Goal: Task Accomplishment & Management: Complete application form

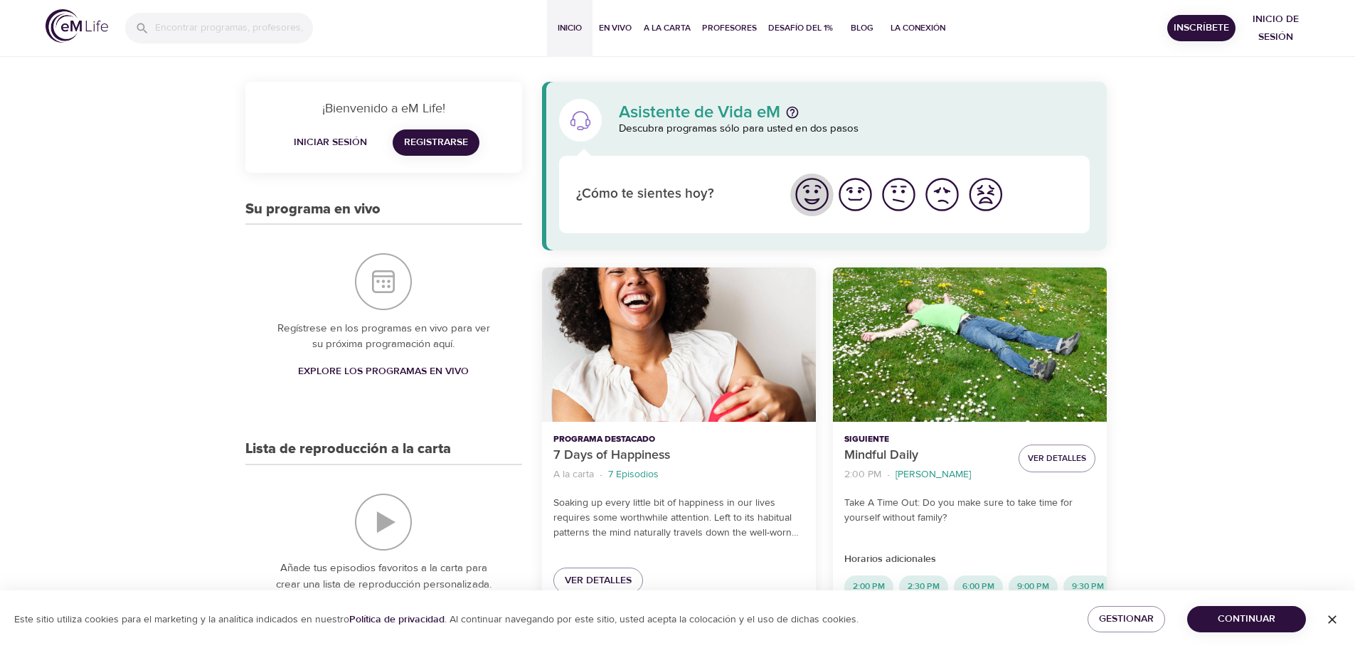
click at [815, 196] on img "Me siento bien" at bounding box center [812, 194] width 39 height 39
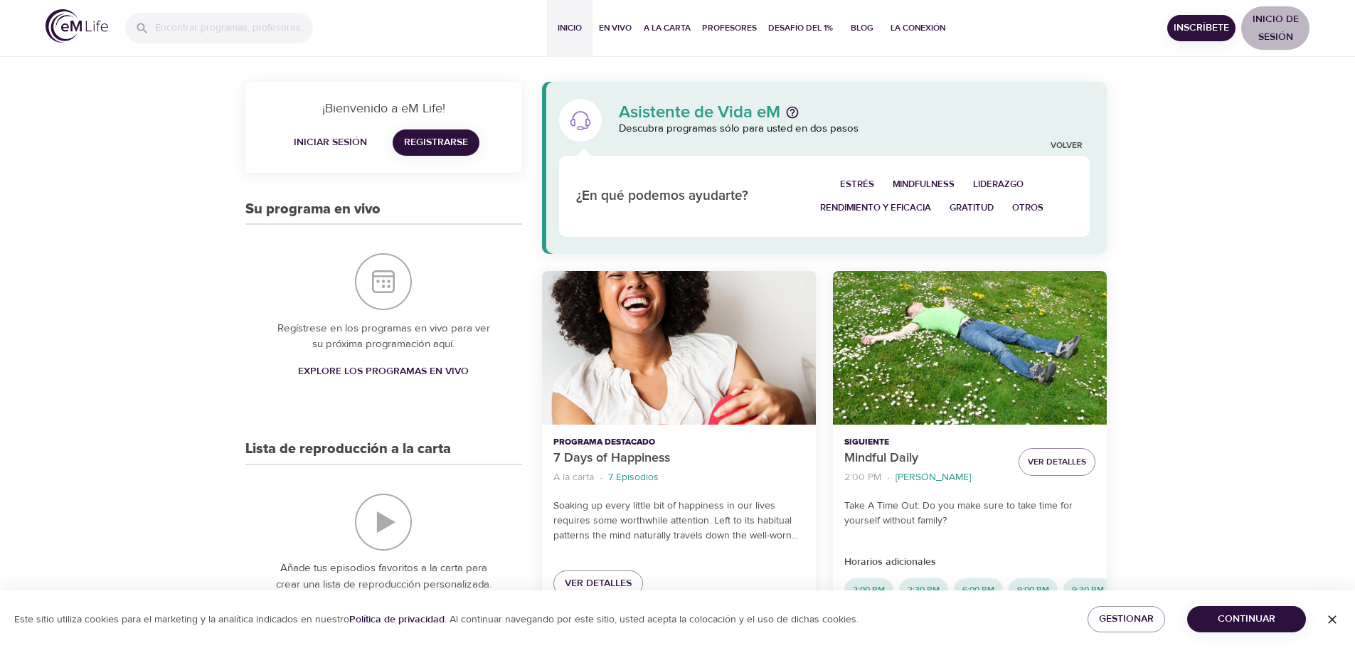
click at [1273, 18] on span "Inicio de sesión" at bounding box center [1275, 28] width 57 height 35
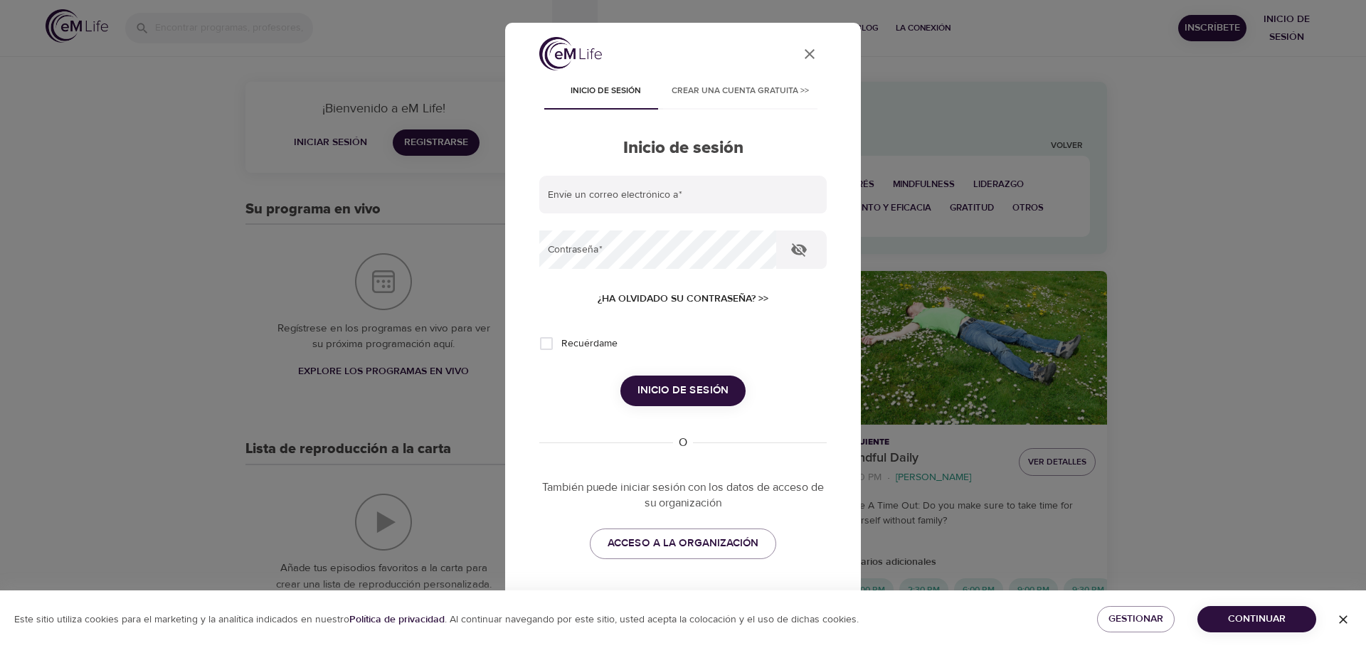
type input "[PERSON_NAME][EMAIL_ADDRESS][DOMAIN_NAME]"
click at [548, 347] on input "Recuérdame" at bounding box center [547, 344] width 30 height 30
checkbox input "true"
drag, startPoint x: 685, startPoint y: 386, endPoint x: 773, endPoint y: 386, distance: 88.2
click at [686, 386] on span "Inicio de sesión" at bounding box center [683, 390] width 91 height 18
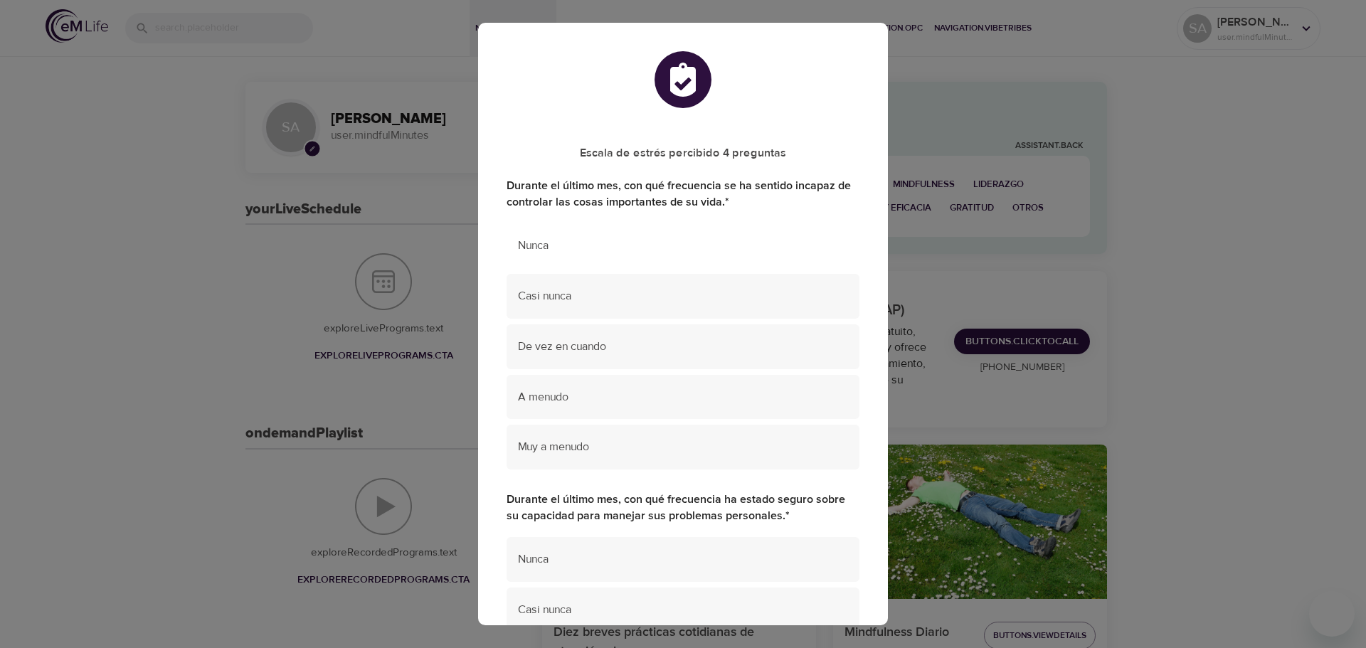
click at [590, 251] on span "Nunca" at bounding box center [683, 246] width 330 height 16
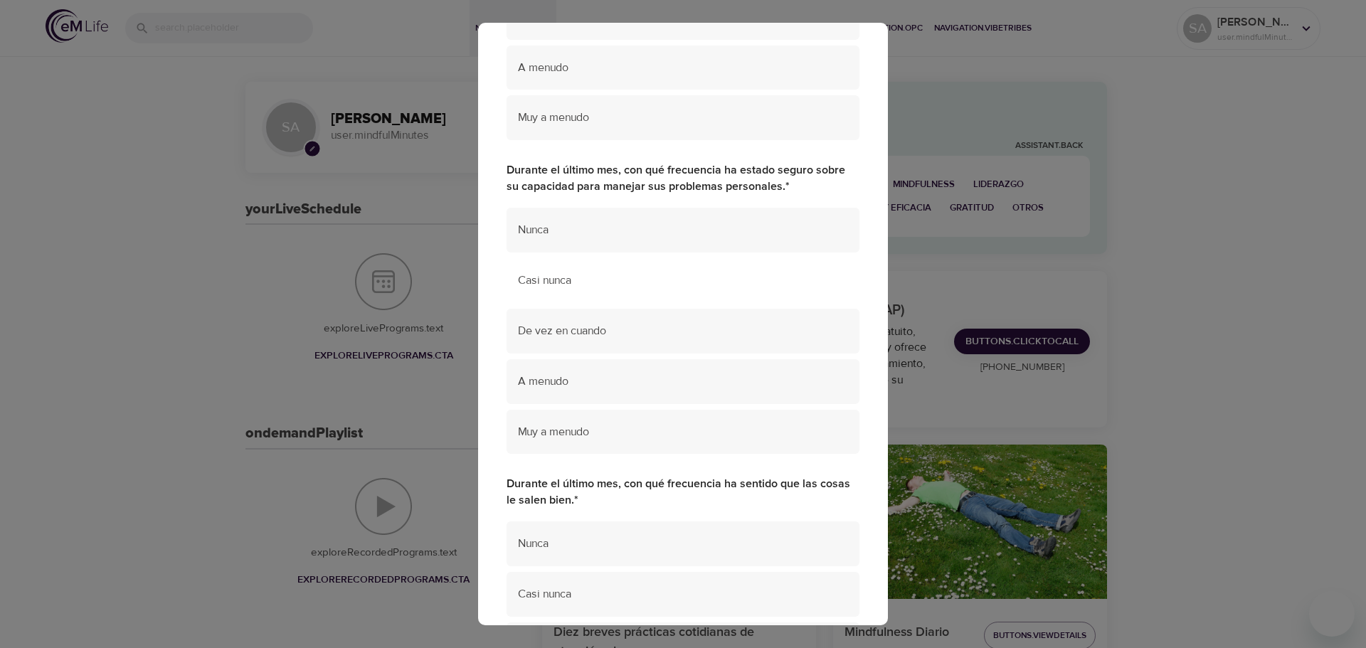
scroll to position [356, 0]
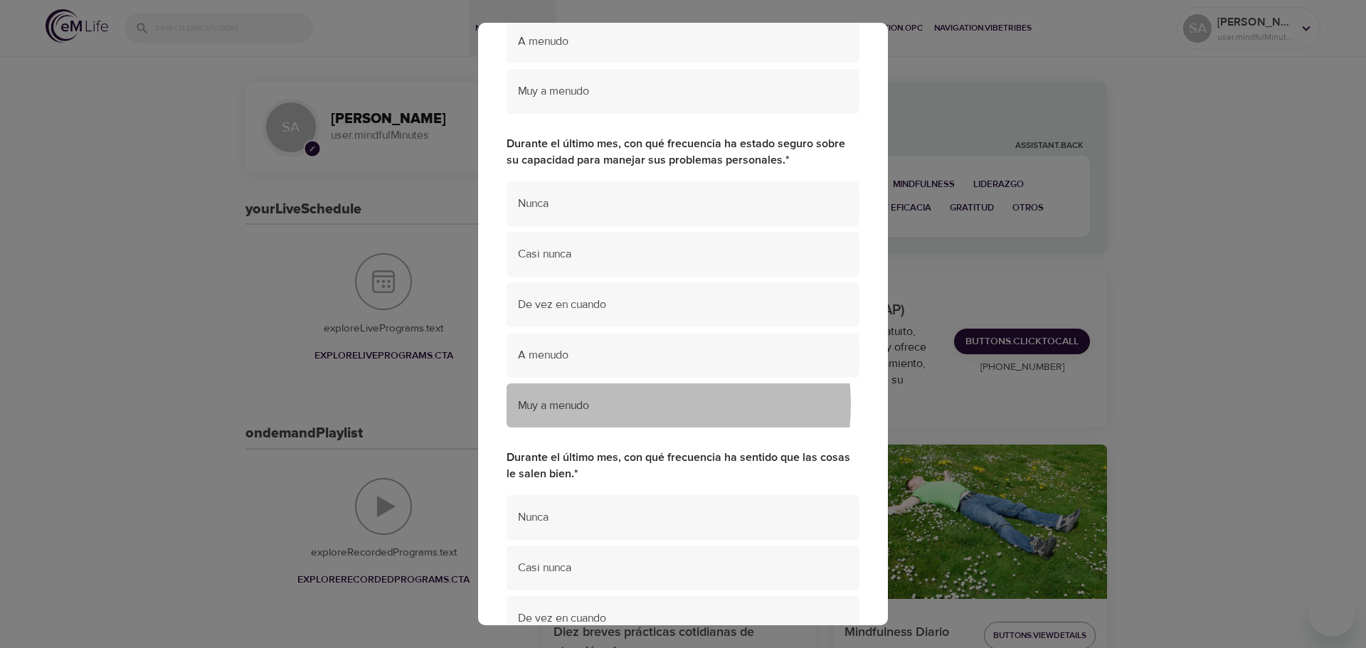
click at [634, 405] on span "Muy a menudo" at bounding box center [683, 406] width 330 height 16
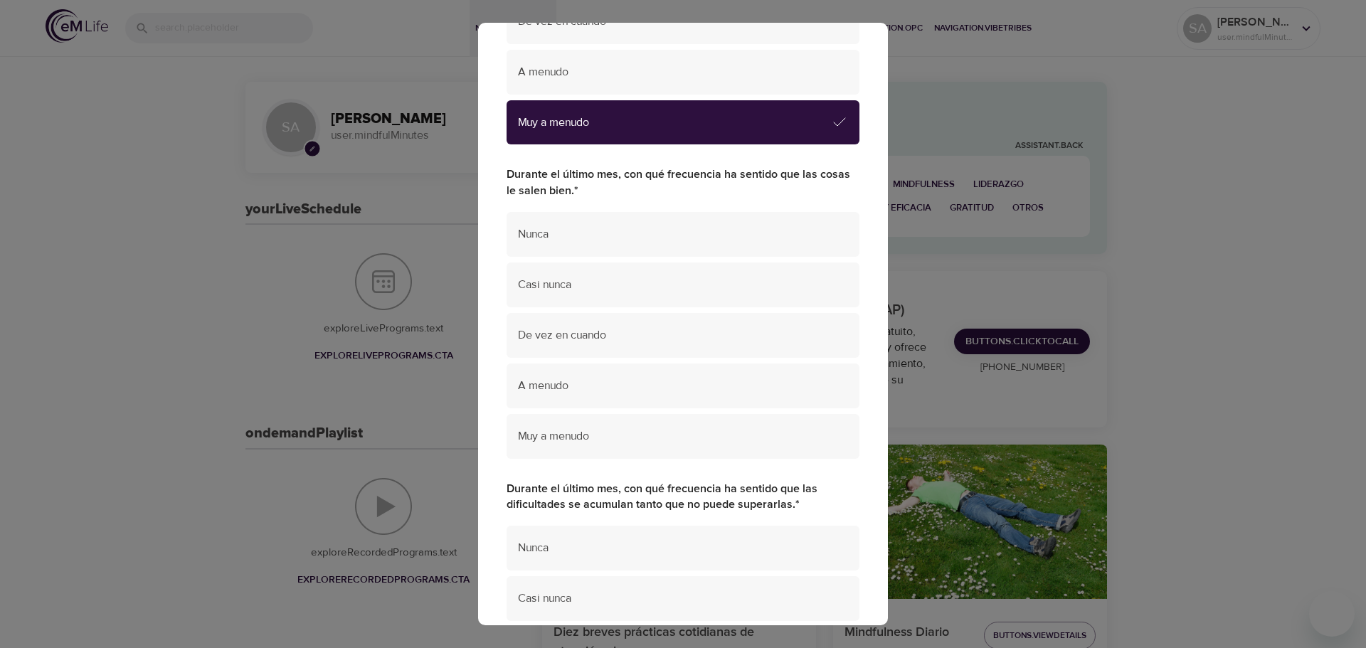
scroll to position [640, 0]
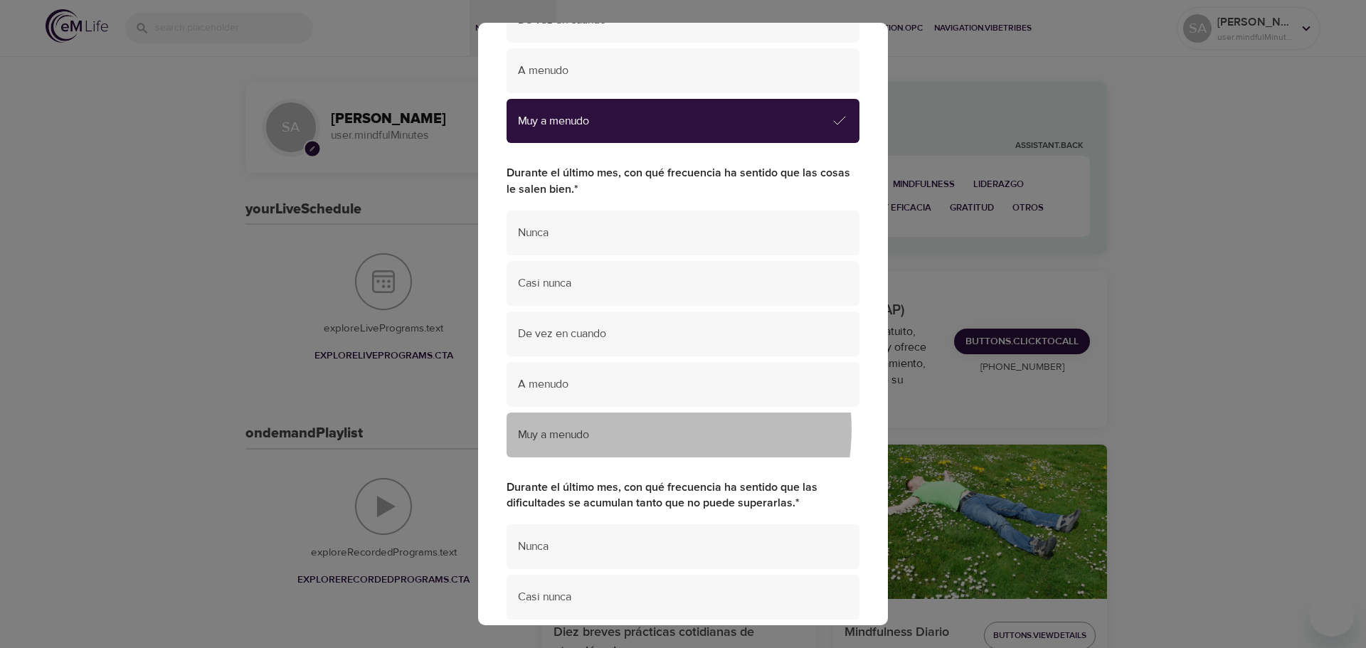
click at [644, 429] on span "Muy a menudo" at bounding box center [683, 435] width 330 height 16
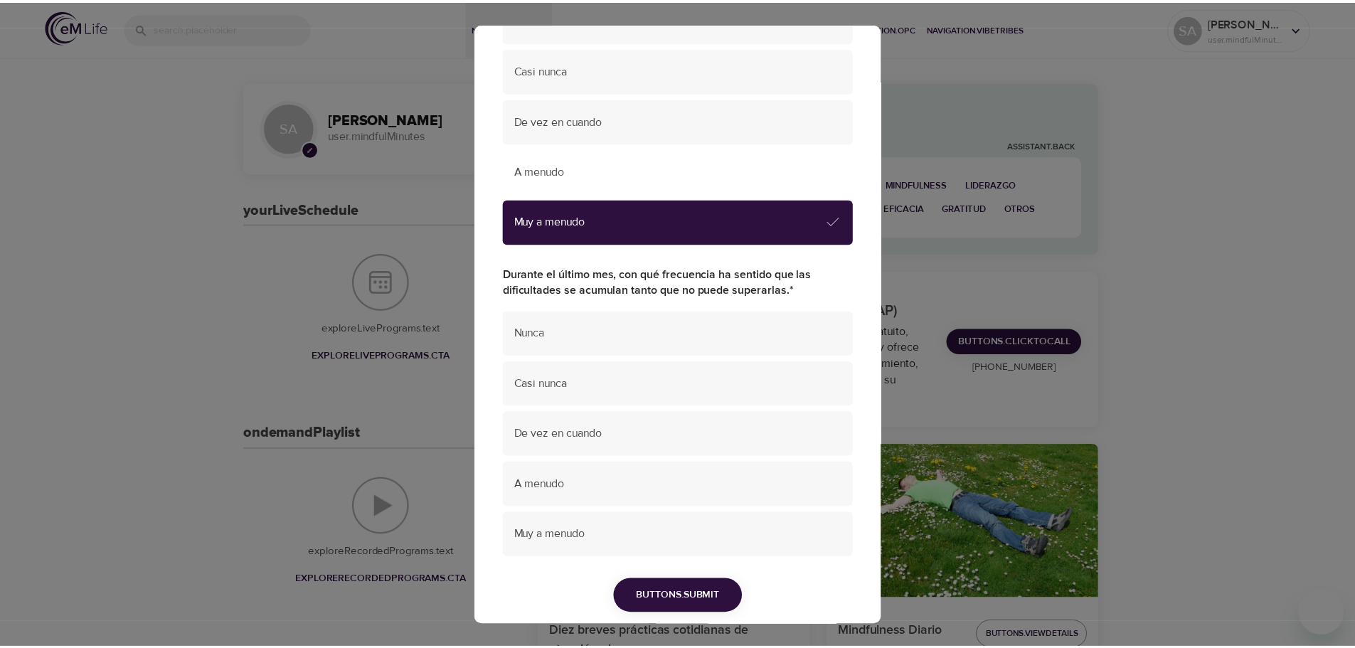
scroll to position [904, 0]
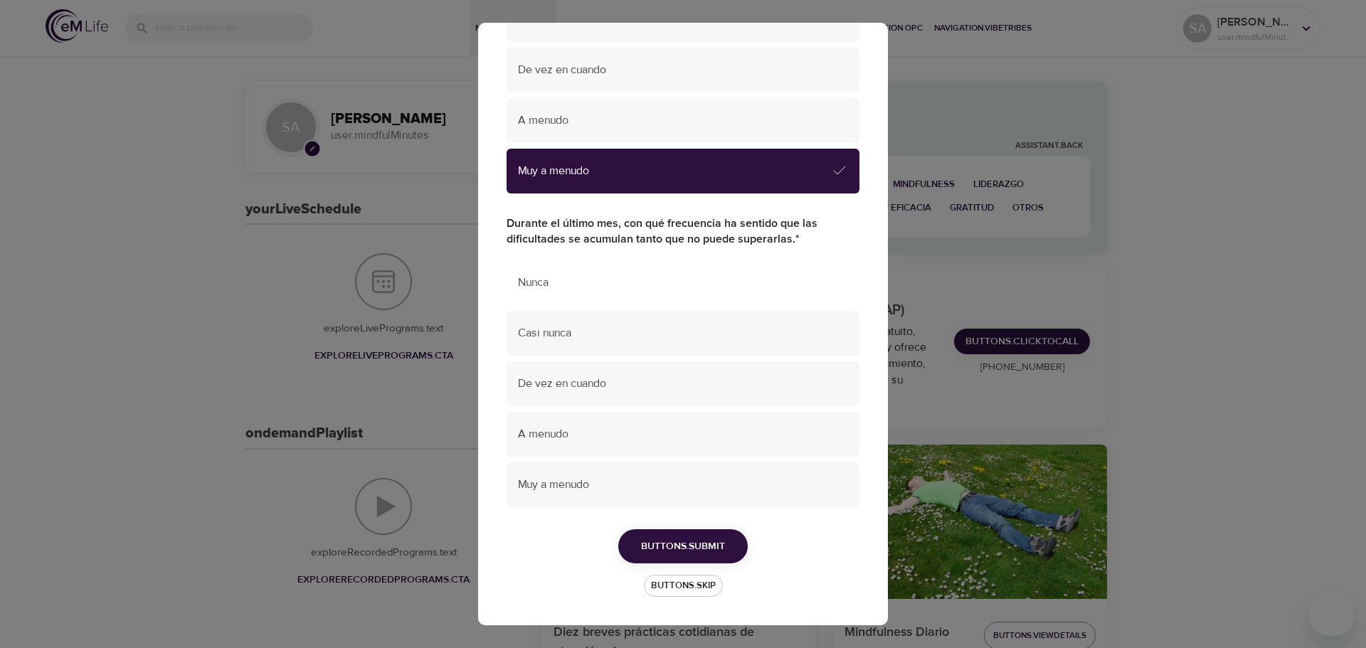
drag, startPoint x: 613, startPoint y: 291, endPoint x: 628, endPoint y: 291, distance: 15.7
click at [614, 290] on span "Nunca" at bounding box center [683, 283] width 330 height 16
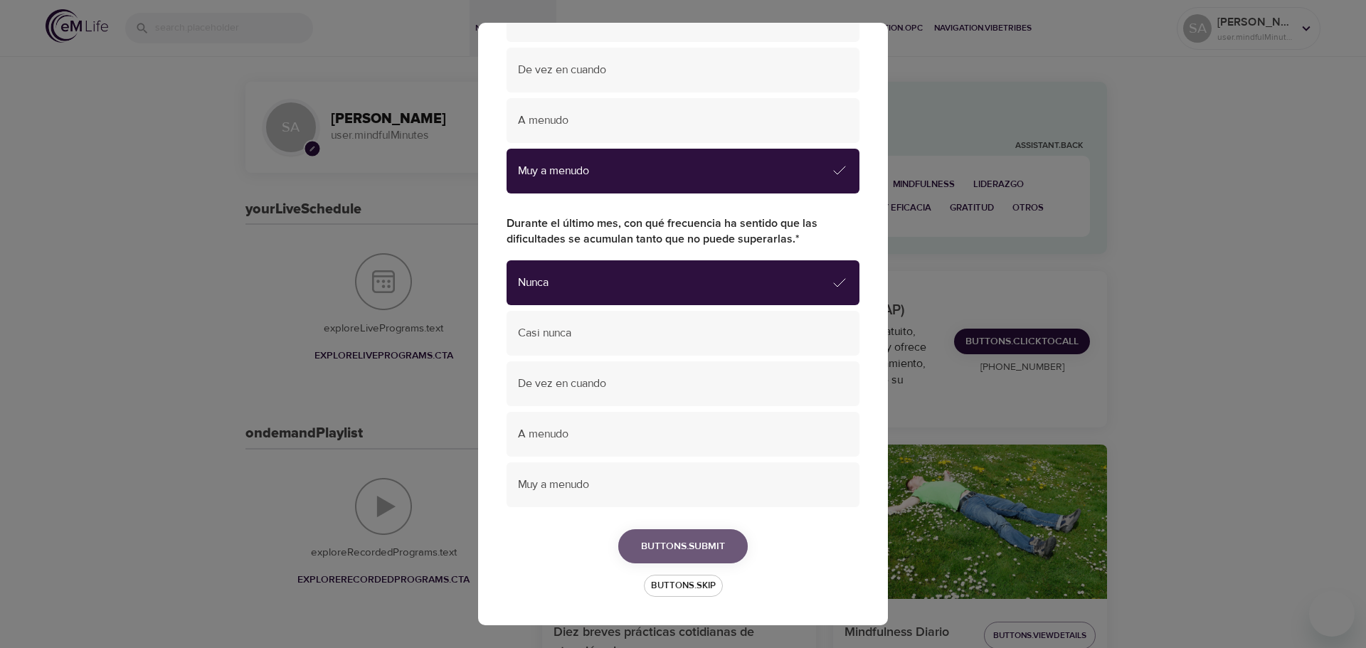
drag, startPoint x: 687, startPoint y: 548, endPoint x: 777, endPoint y: 544, distance: 90.4
click at [687, 548] on span "buttons.submit" at bounding box center [683, 547] width 84 height 18
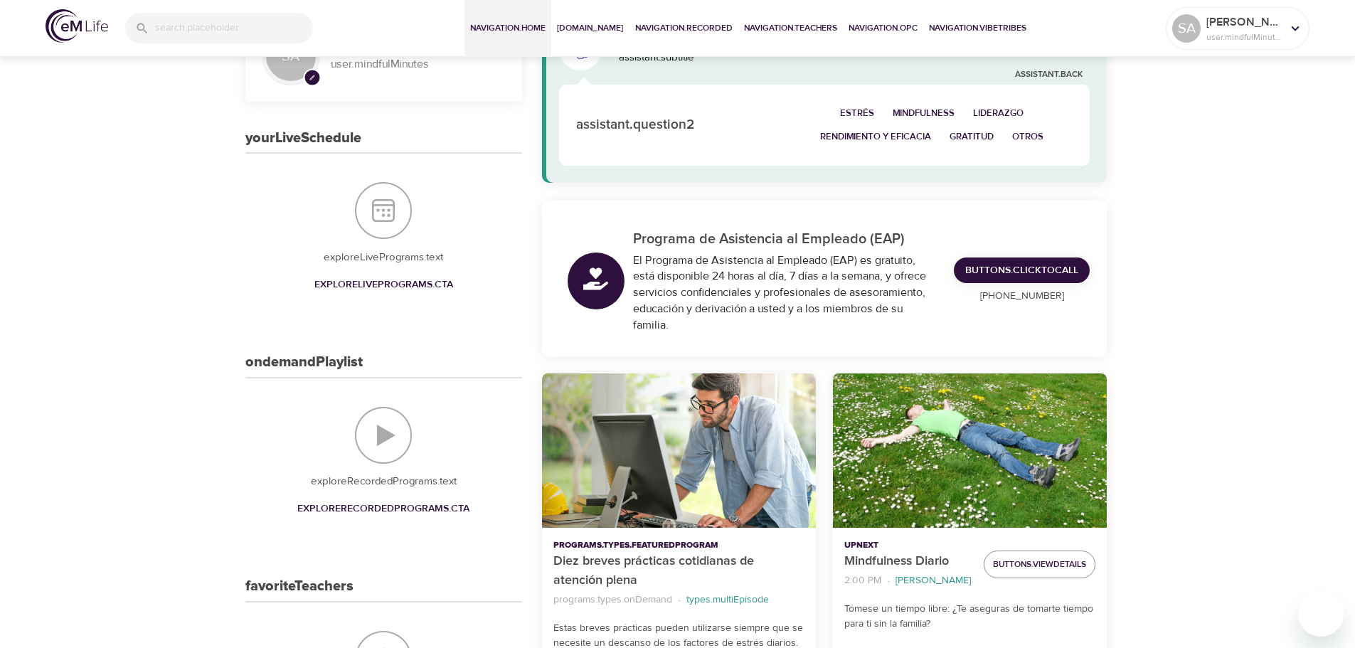
scroll to position [0, 0]
